Goal: Task Accomplishment & Management: Manage account settings

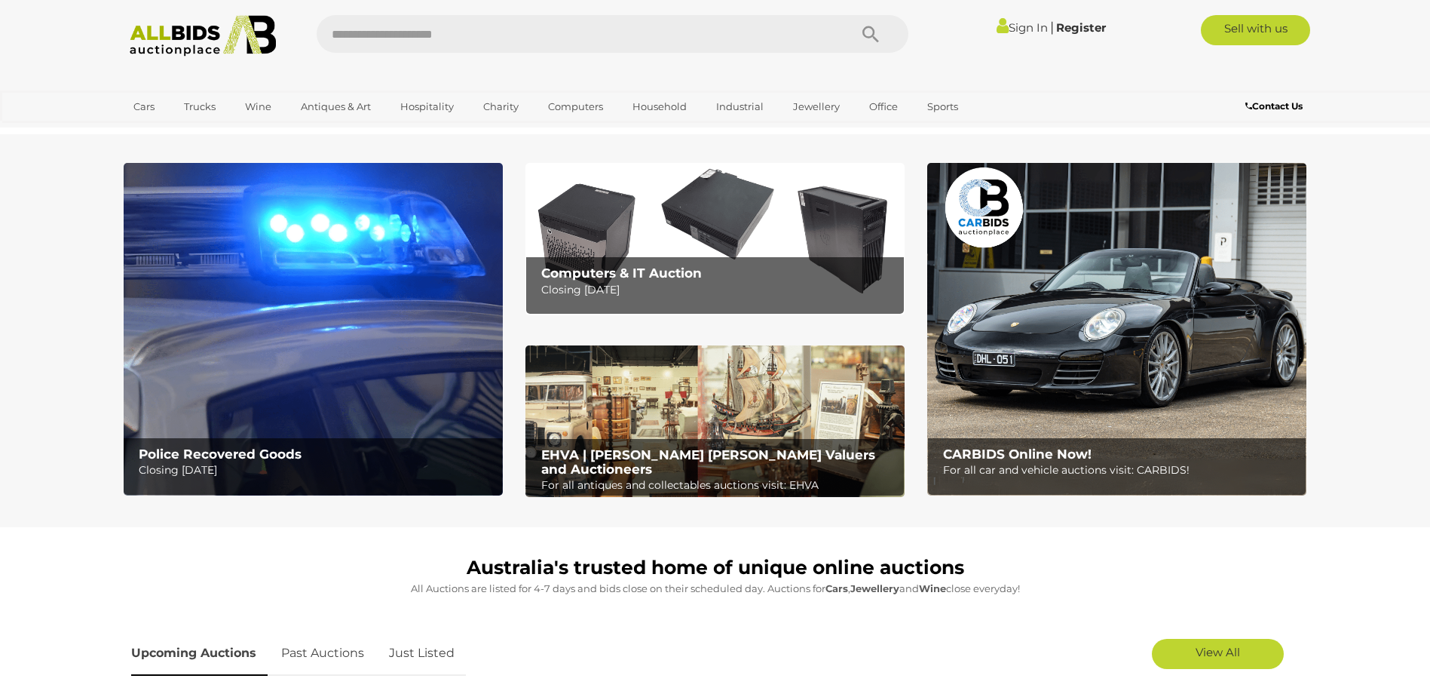
click at [1023, 26] on link "Sign In" at bounding box center [1022, 27] width 51 height 14
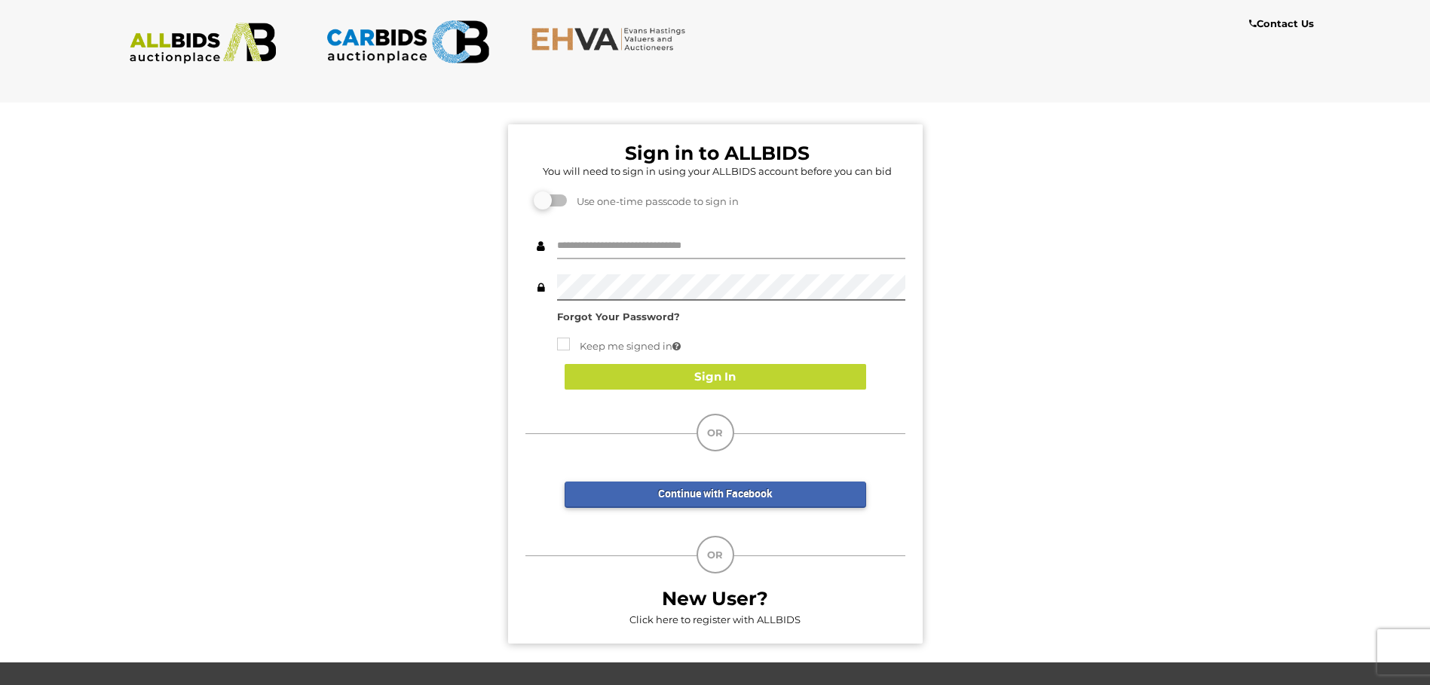
click at [605, 245] on input "text" at bounding box center [731, 246] width 348 height 26
type input "**********"
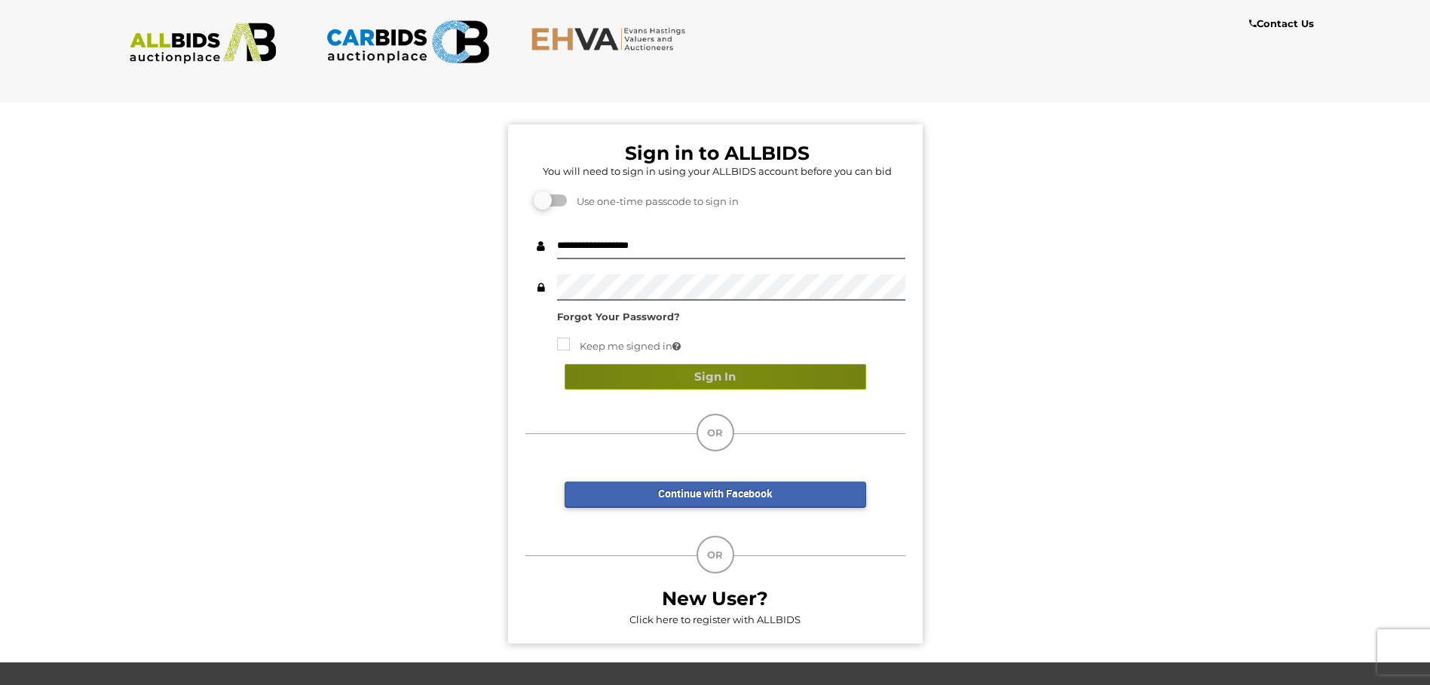
click at [709, 375] on button "Sign In" at bounding box center [716, 377] width 302 height 26
